Goal: Task Accomplishment & Management: Manage account settings

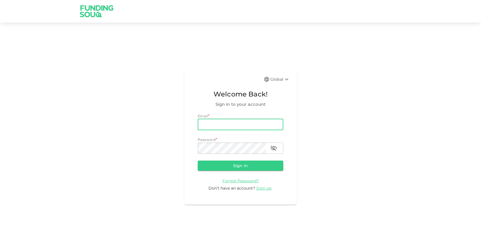
click at [242, 122] on input "email" at bounding box center [240, 124] width 85 height 11
type input "[EMAIL_ADDRESS][DOMAIN_NAME]"
click at [198, 161] on button "Sign in" at bounding box center [240, 166] width 85 height 10
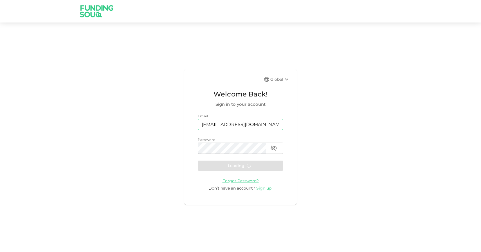
click at [193, 173] on div "Global Welcome Back! Sign in to your account Email email [EMAIL_ADDRESS][DOMAIN…" at bounding box center [240, 136] width 112 height 135
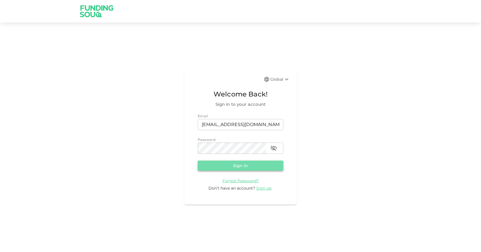
click at [234, 165] on button "Sign in" at bounding box center [240, 166] width 85 height 10
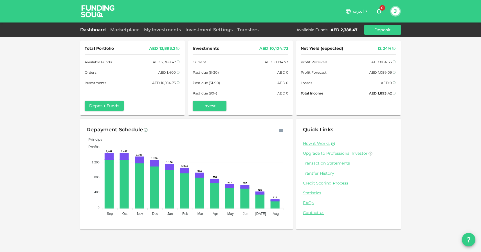
click at [131, 33] on div "Marketplace" at bounding box center [125, 29] width 34 height 7
click at [132, 30] on link "Marketplace" at bounding box center [125, 29] width 34 height 5
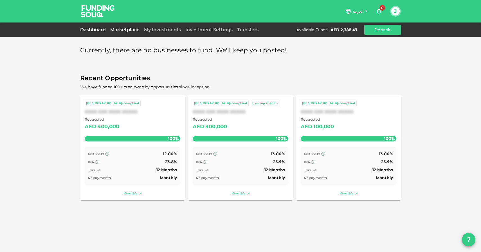
click at [99, 32] on link "Dashboard" at bounding box center [94, 29] width 28 height 5
